Goal: Find specific page/section: Find specific page/section

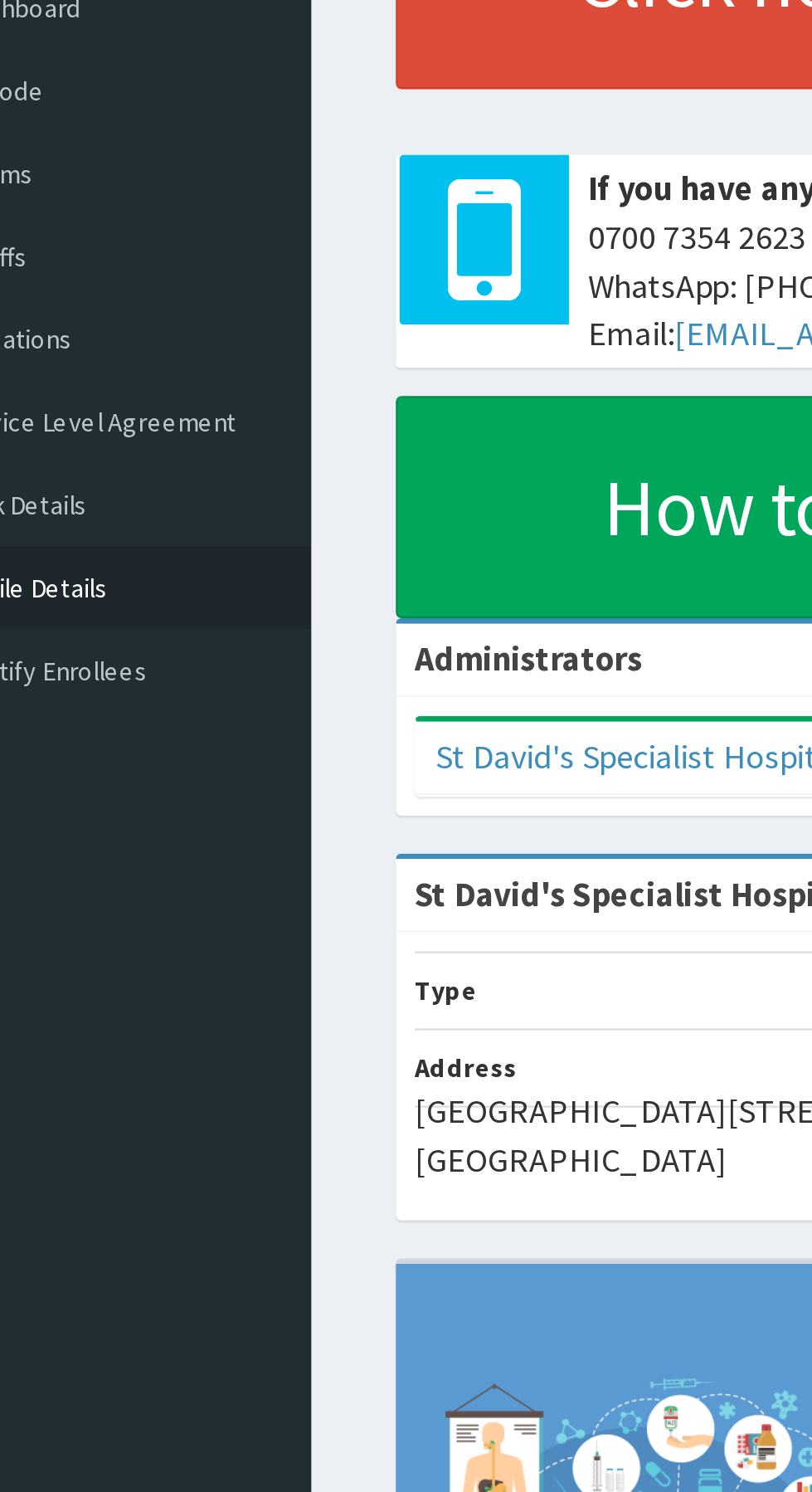
click at [96, 438] on link "Profile Details" at bounding box center [95, 437] width 190 height 37
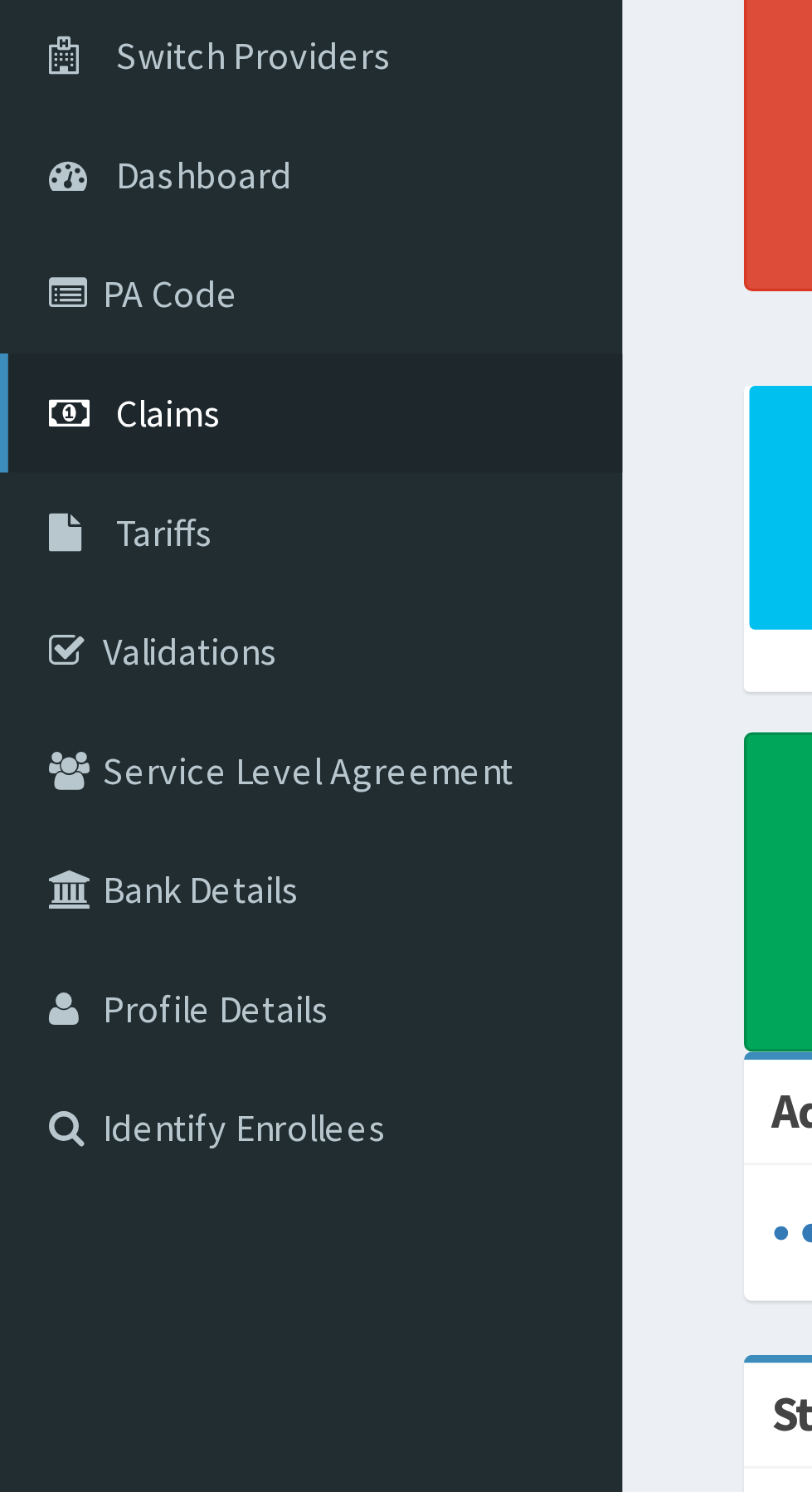
click at [78, 249] on link "Claims" at bounding box center [95, 253] width 190 height 37
